Goal: Information Seeking & Learning: Find contact information

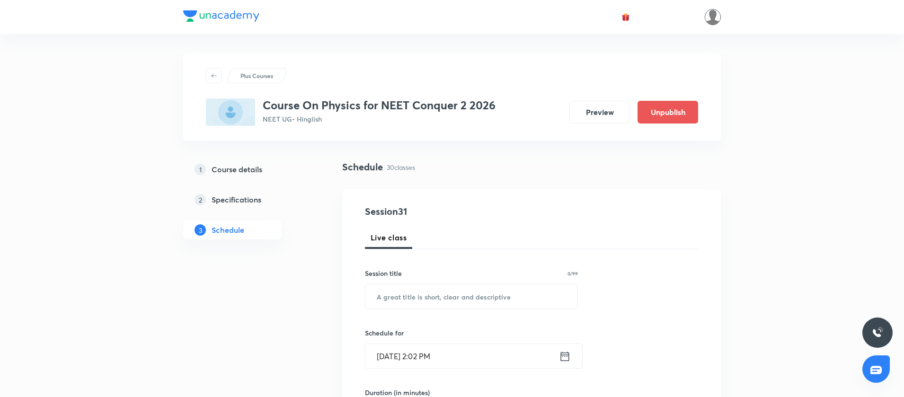
click at [713, 24] on img at bounding box center [712, 17] width 16 height 16
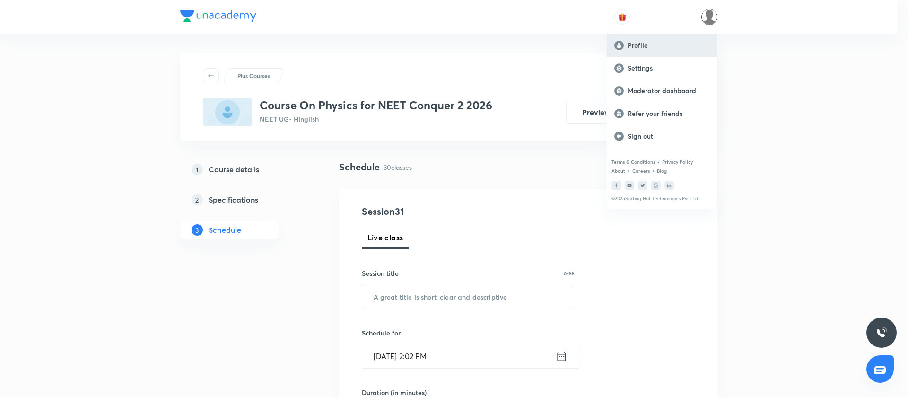
click at [670, 52] on div "Profile" at bounding box center [662, 45] width 110 height 23
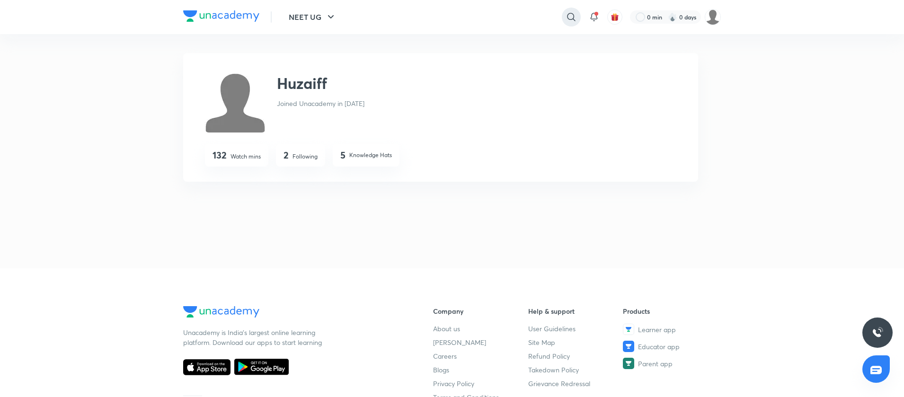
click at [563, 17] on div at bounding box center [571, 17] width 19 height 19
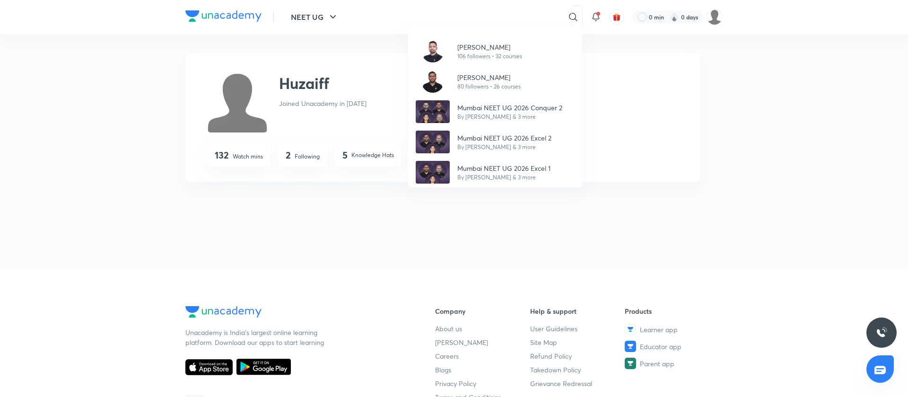
click at [314, 104] on div "[PERSON_NAME] 106 followers • 32 courses [PERSON_NAME] 80 followers • 26 course…" at bounding box center [454, 198] width 908 height 397
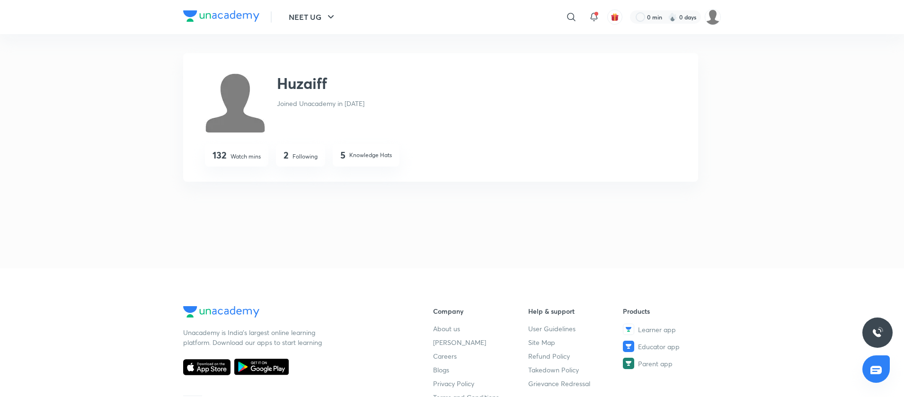
click at [318, 94] on h2 "Huzaiff" at bounding box center [302, 83] width 50 height 23
click at [713, 20] on img at bounding box center [712, 17] width 16 height 16
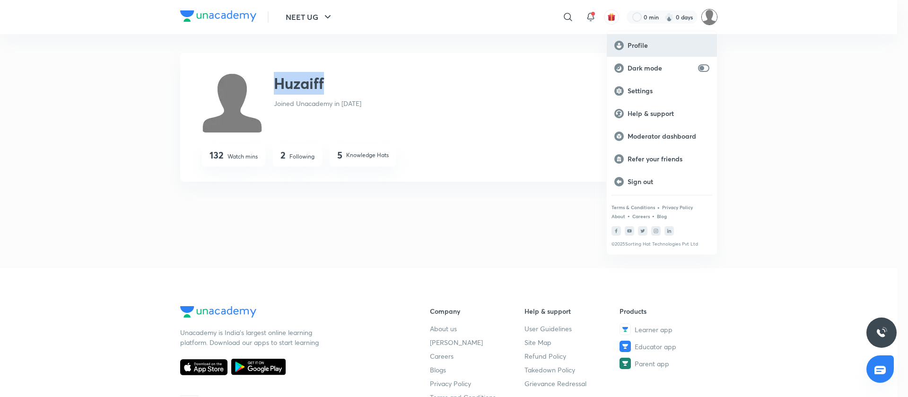
click at [677, 46] on p "Profile" at bounding box center [669, 45] width 82 height 9
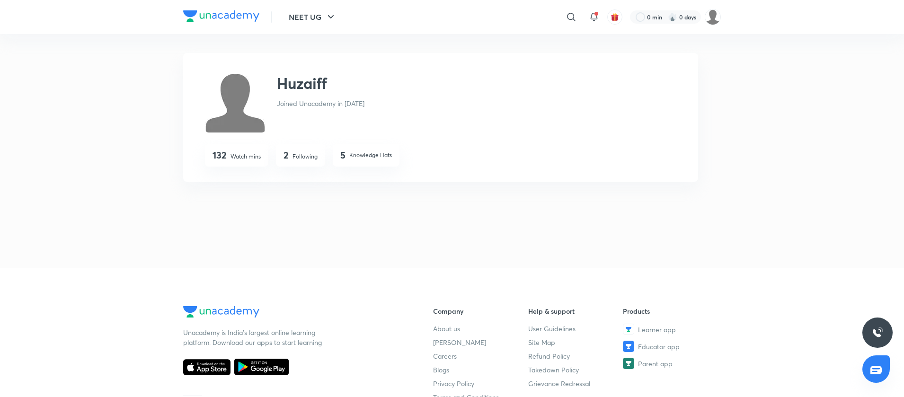
click at [300, 78] on h2 "Huzaiff" at bounding box center [302, 83] width 50 height 23
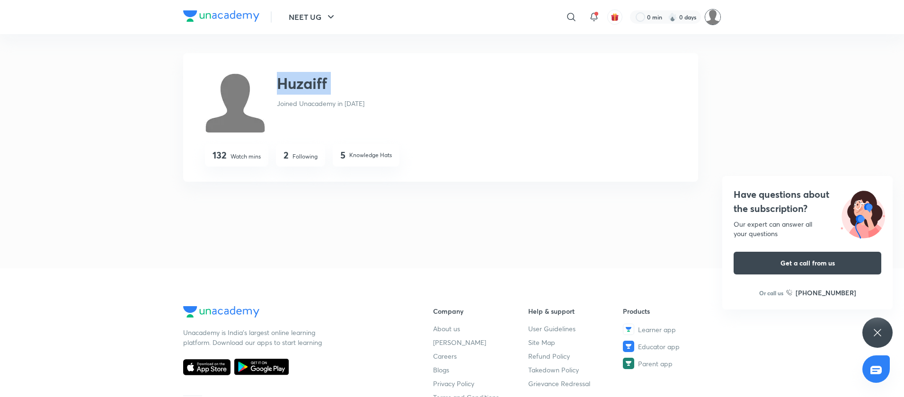
click at [705, 16] on img at bounding box center [712, 17] width 16 height 16
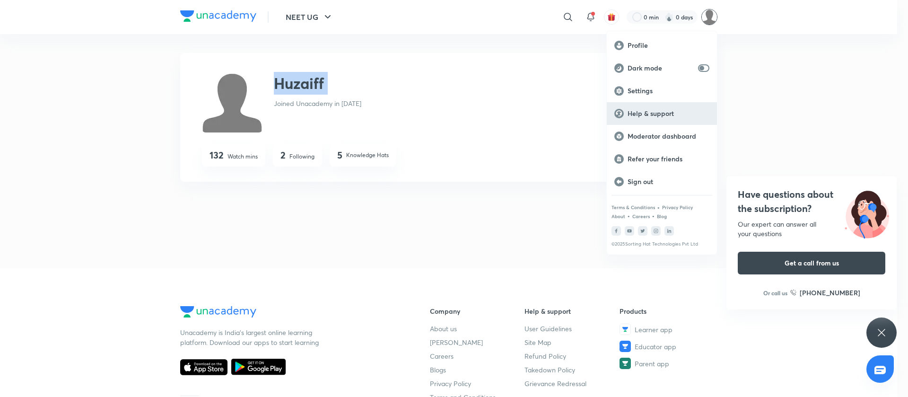
click at [677, 106] on div "Help & support" at bounding box center [662, 113] width 110 height 23
